Goal: Transaction & Acquisition: Purchase product/service

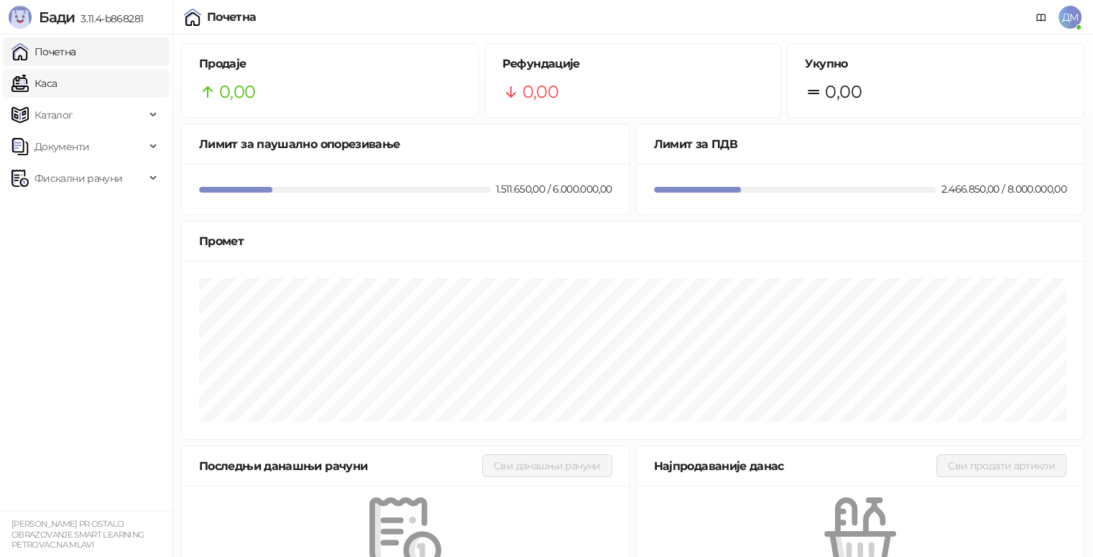
click at [57, 82] on link "Каса" at bounding box center [33, 83] width 45 height 29
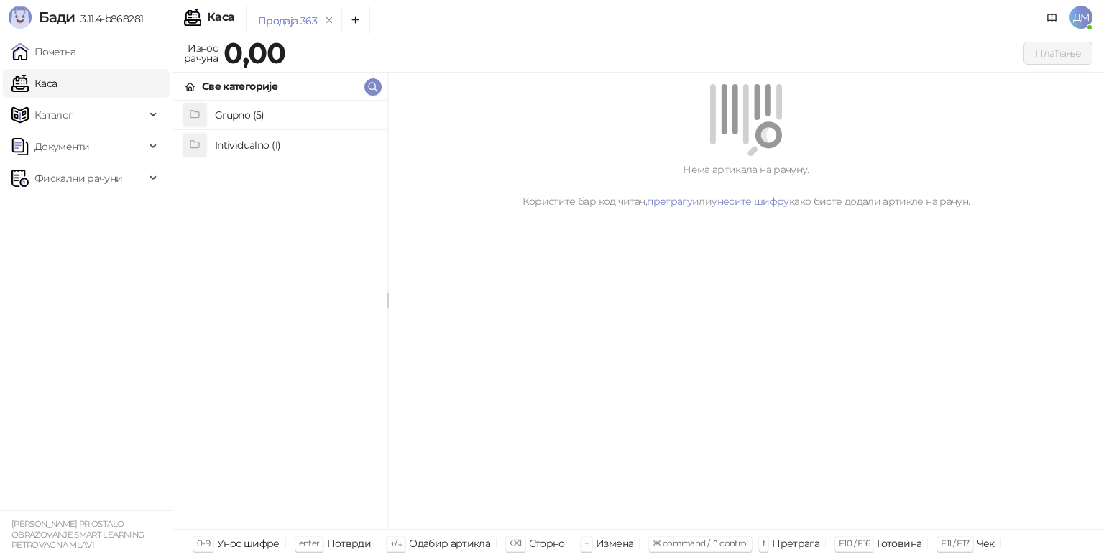
click at [57, 85] on link "Каса" at bounding box center [33, 83] width 45 height 29
click at [229, 108] on h4 "Grupno (5)" at bounding box center [295, 114] width 161 height 23
click at [295, 175] on h4 "Junior" at bounding box center [295, 173] width 161 height 23
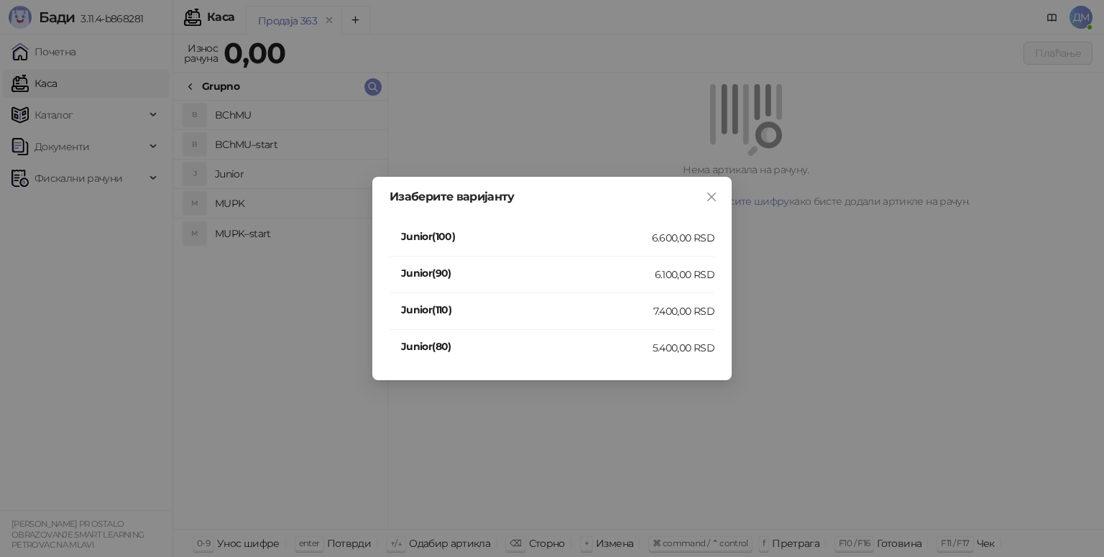
click at [668, 346] on div "5.400,00 RSD" at bounding box center [683, 348] width 62 height 16
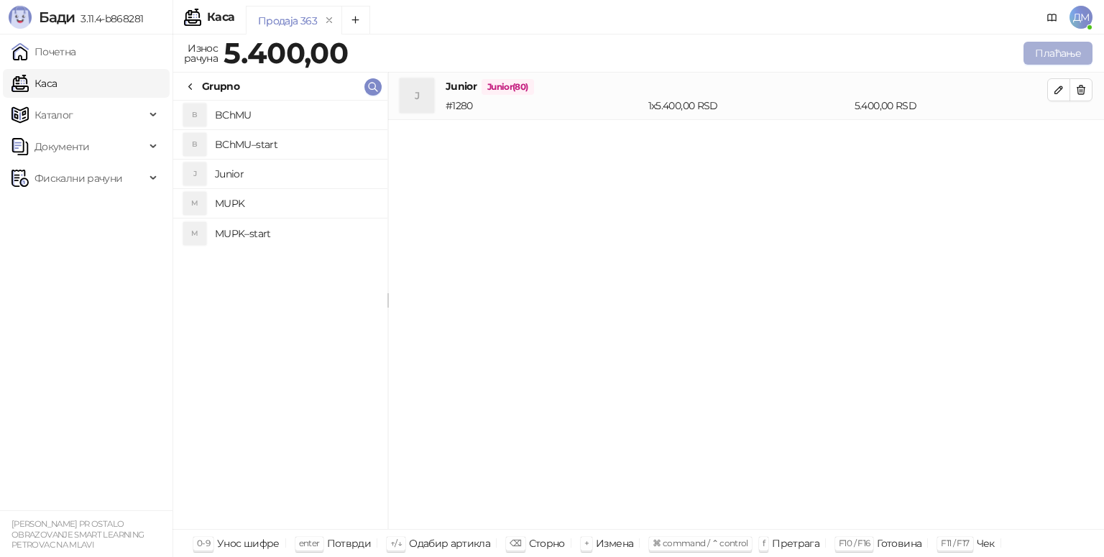
click at [1083, 60] on button "Плаћање" at bounding box center [1057, 53] width 69 height 23
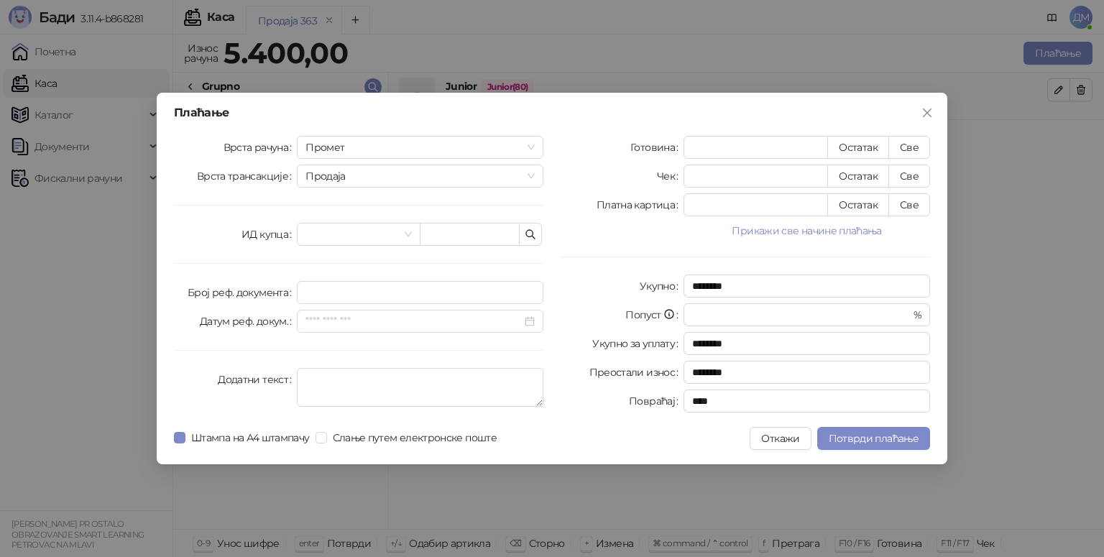
click at [839, 225] on button "Прикажи све начине плаћања" at bounding box center [806, 230] width 246 height 17
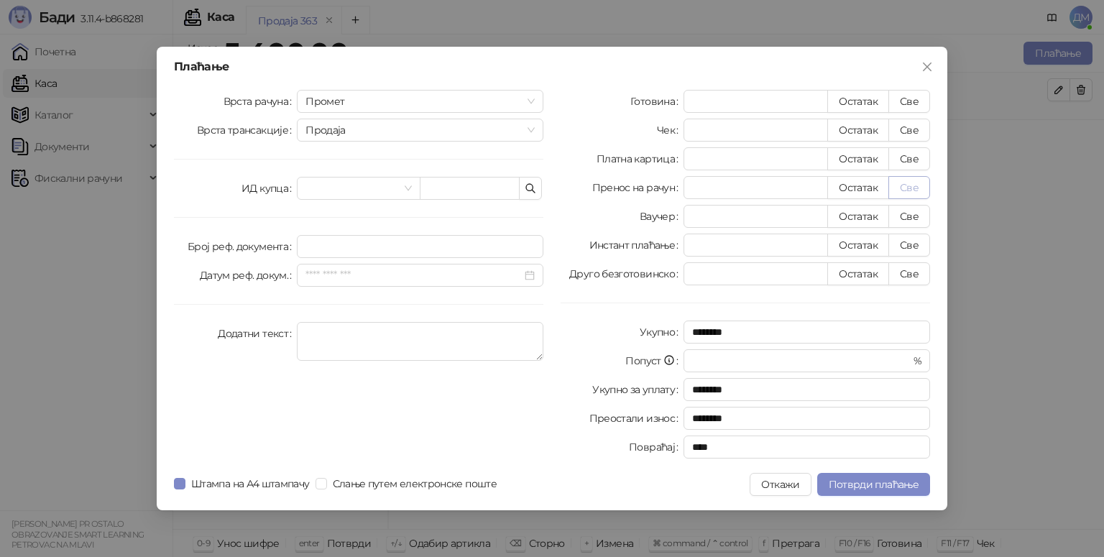
click at [918, 186] on button "Све" at bounding box center [909, 187] width 42 height 23
type input "****"
click at [396, 103] on span "Промет" at bounding box center [419, 102] width 229 height 22
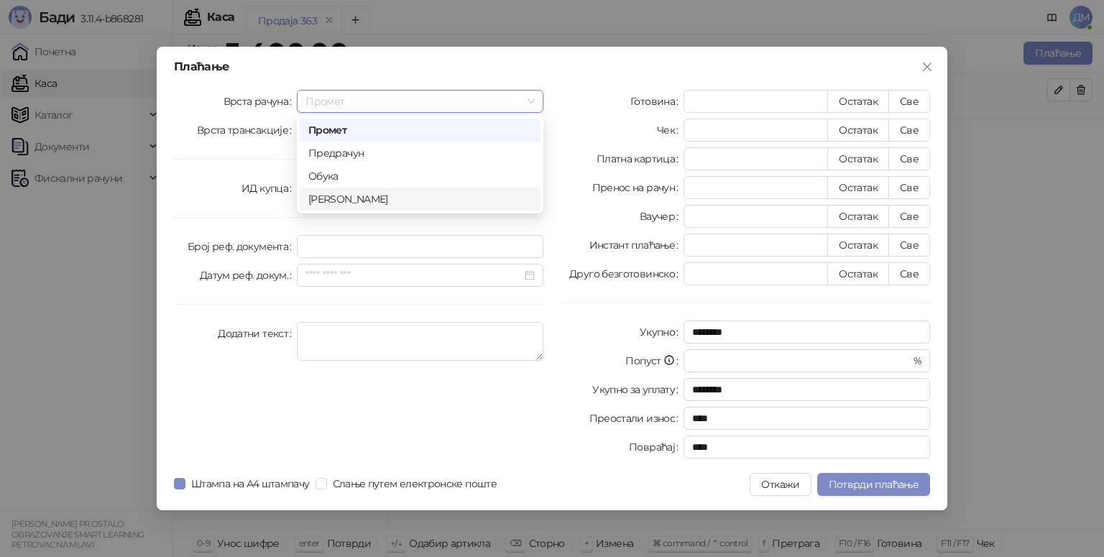
click at [397, 200] on div "Аванс" at bounding box center [419, 199] width 223 height 16
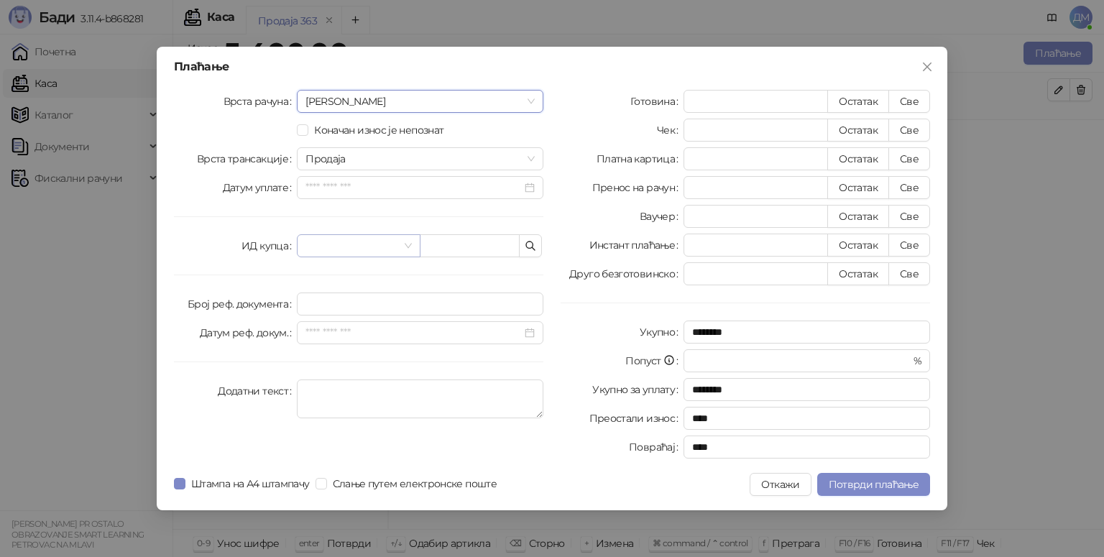
click at [349, 244] on input "search" at bounding box center [351, 246] width 93 height 22
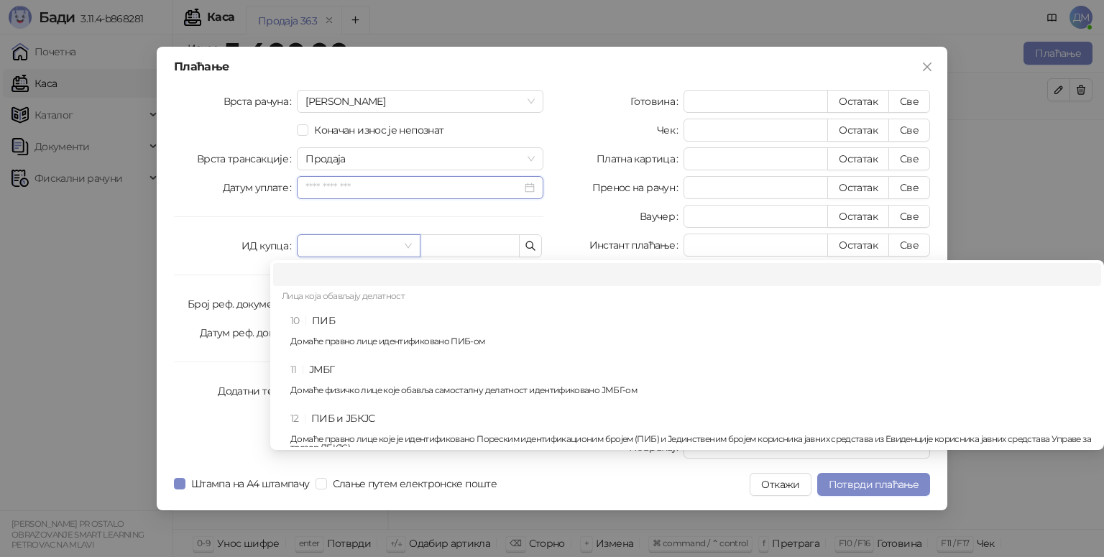
click at [336, 183] on input "Датум уплате" at bounding box center [413, 188] width 216 height 16
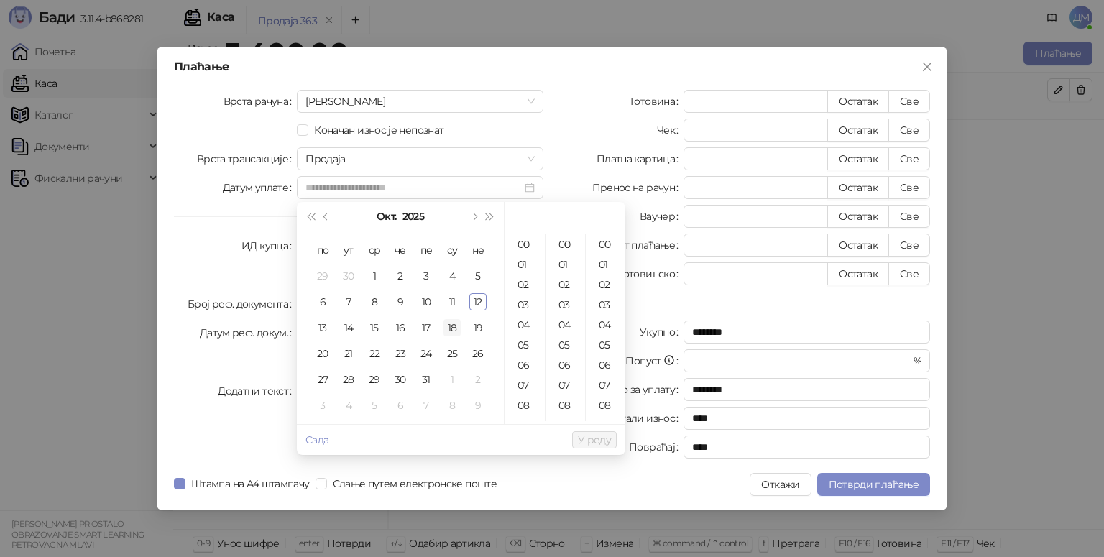
drag, startPoint x: 456, startPoint y: 326, endPoint x: 469, endPoint y: 316, distance: 16.4
click at [456, 326] on div "18" at bounding box center [451, 327] width 17 height 17
click at [448, 303] on div "11" at bounding box center [451, 301] width 17 height 17
click at [521, 255] on div "18" at bounding box center [524, 247] width 34 height 20
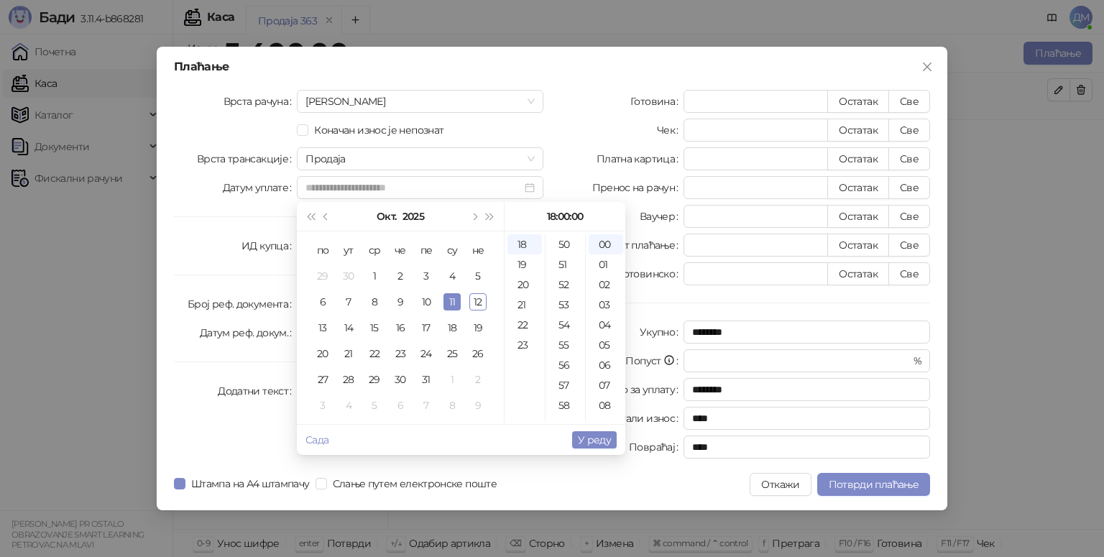
scroll to position [1078, 0]
click at [558, 270] on div "55" at bounding box center [565, 273] width 34 height 20
click at [612, 366] on div "06" at bounding box center [606, 365] width 34 height 20
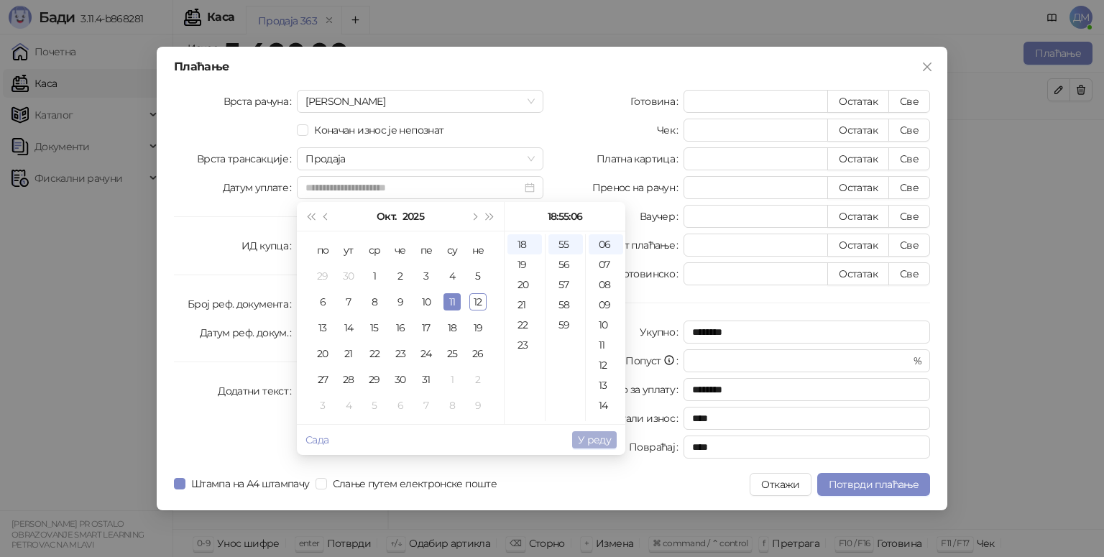
type input "**********"
click at [603, 443] on span "У реду" at bounding box center [594, 439] width 33 height 13
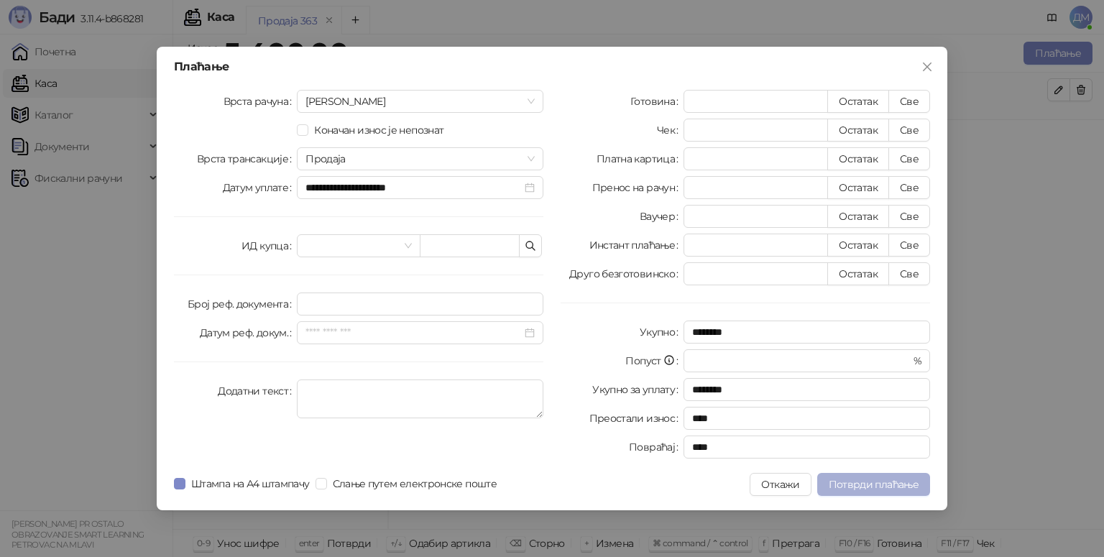
click at [858, 484] on span "Потврди плаћање" at bounding box center [874, 484] width 90 height 13
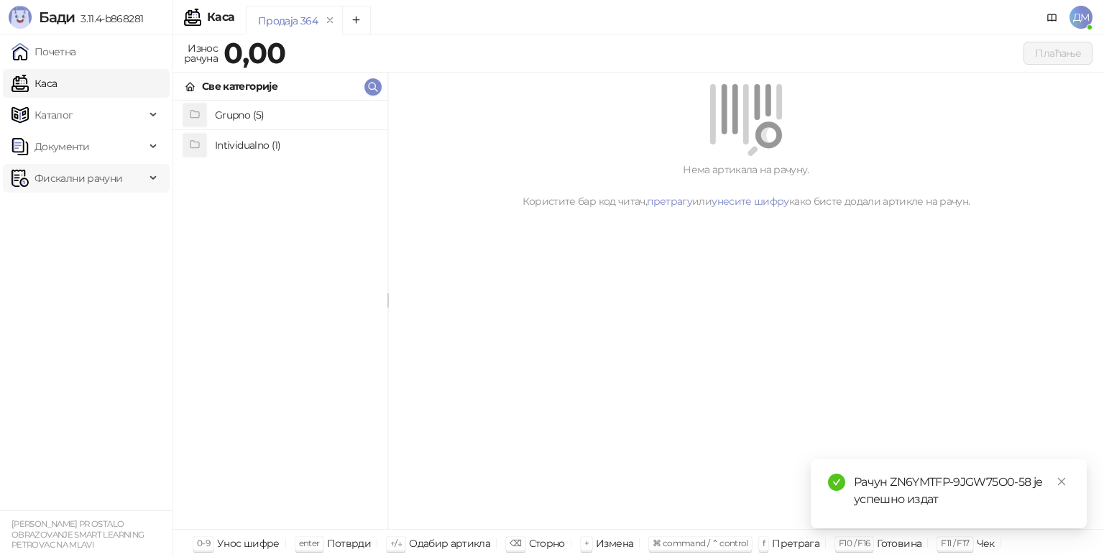
click at [52, 182] on span "Фискални рачуни" at bounding box center [78, 178] width 88 height 29
drag, startPoint x: 53, startPoint y: 210, endPoint x: 158, endPoint y: 174, distance: 110.9
click at [54, 210] on link "Издати рачуни" at bounding box center [65, 209] width 96 height 29
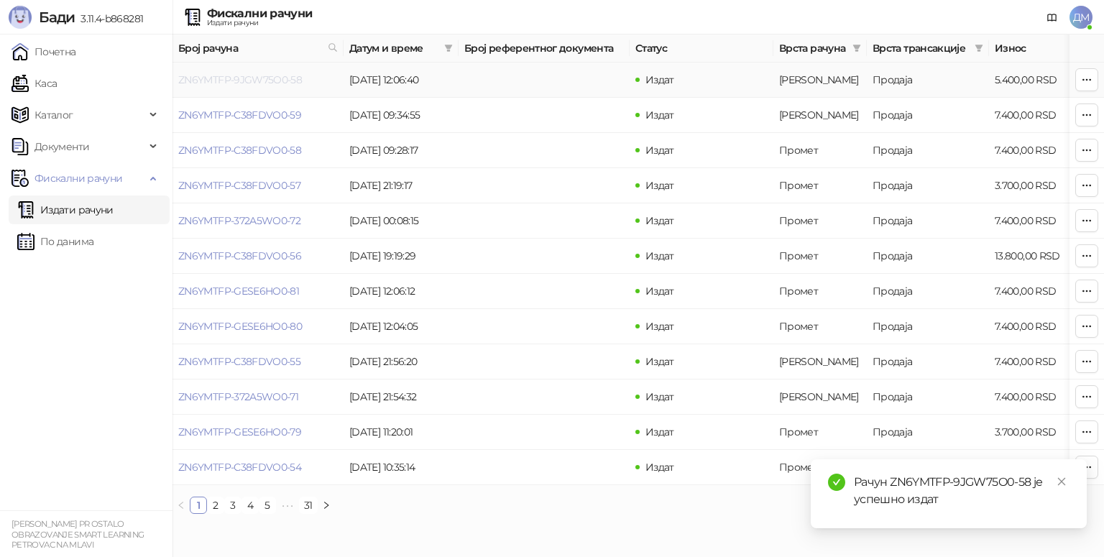
click at [241, 83] on link "ZN6YMTFP-9JGW75O0-58" at bounding box center [240, 79] width 124 height 13
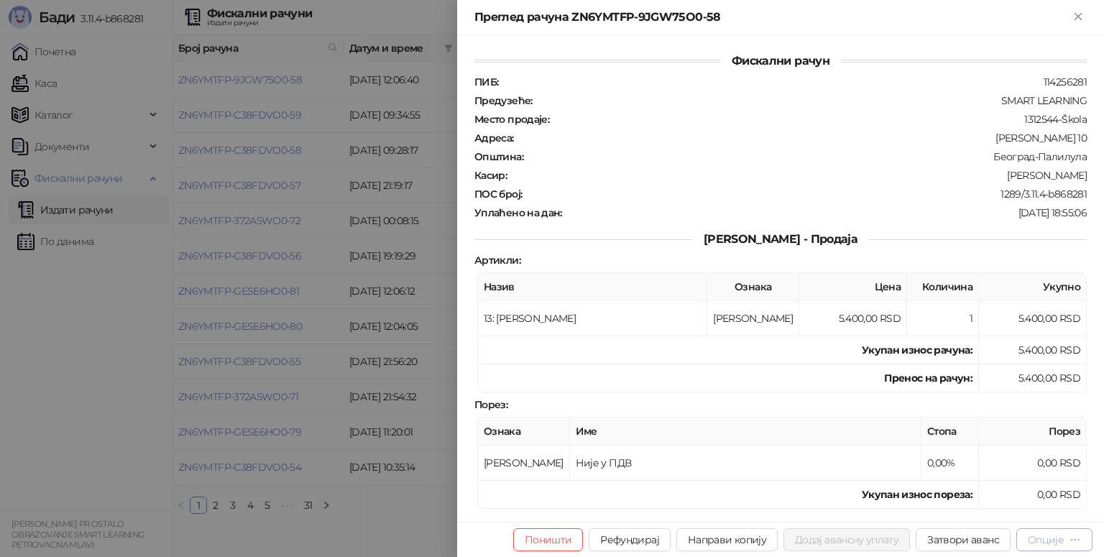
click at [1035, 537] on div "Опције" at bounding box center [1046, 539] width 36 height 13
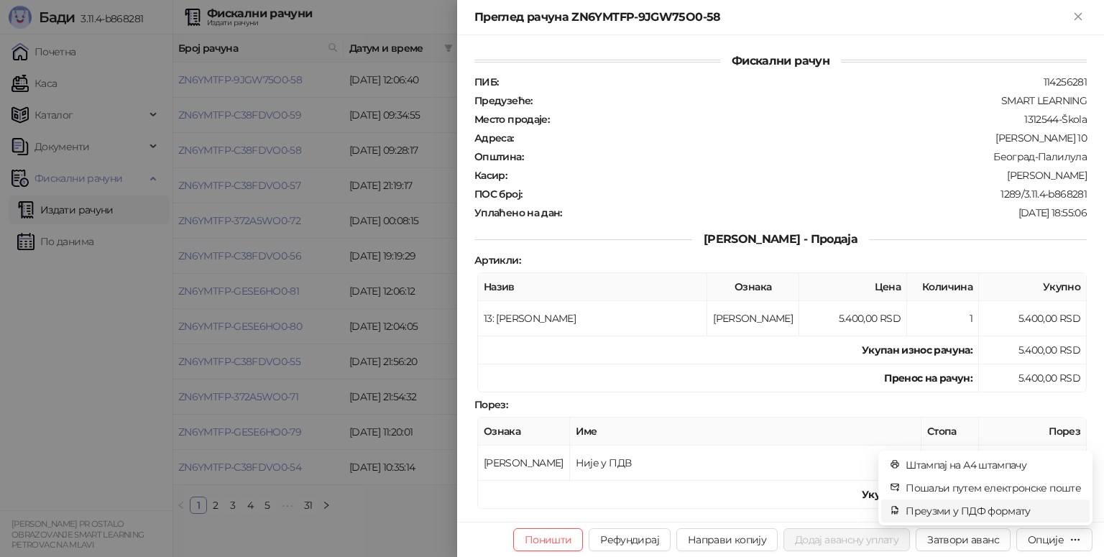
click at [1029, 509] on span "Преузми у ПДФ формату" at bounding box center [992, 511] width 175 height 16
